Goal: Navigation & Orientation: Find specific page/section

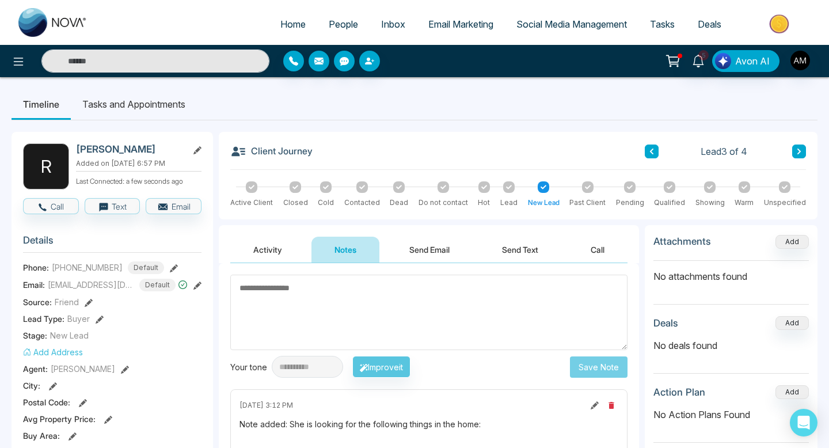
click at [290, 20] on span "Home" at bounding box center [292, 24] width 25 height 12
select select "*"
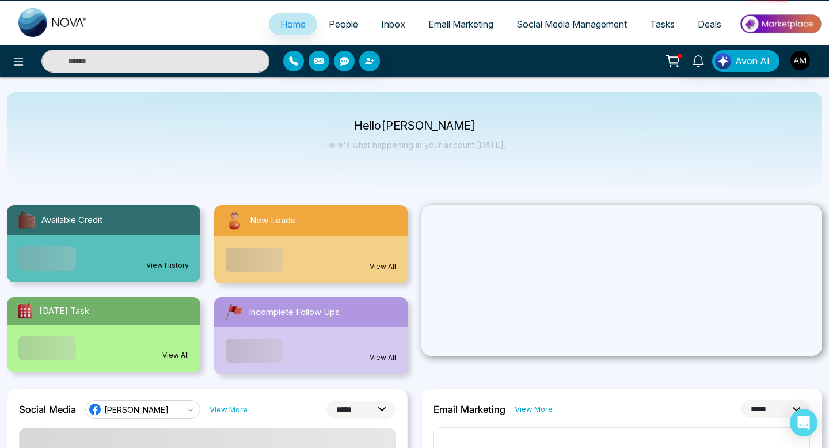
click at [329, 20] on span "People" at bounding box center [343, 24] width 29 height 12
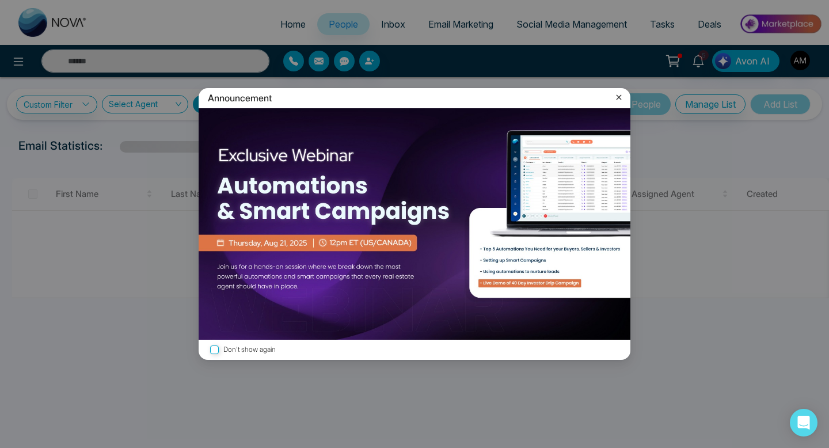
click at [621, 102] on icon at bounding box center [619, 98] width 12 height 12
